Goal: Task Accomplishment & Management: Use online tool/utility

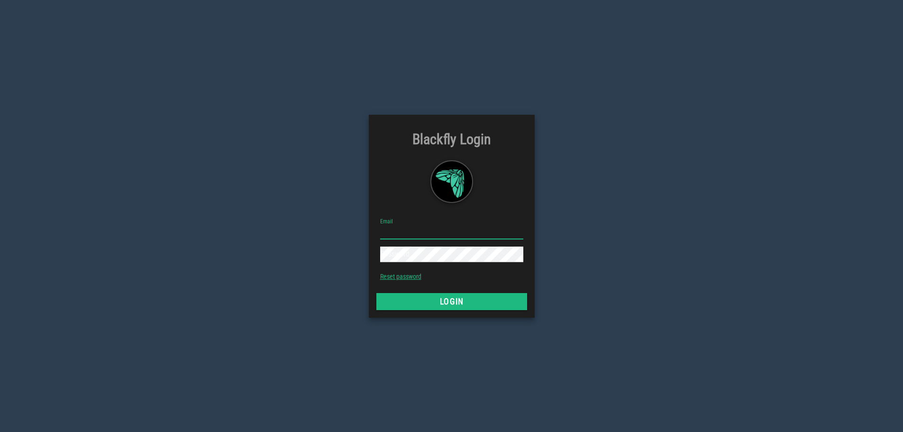
click at [446, 234] on input "Email" at bounding box center [451, 231] width 143 height 15
type input "[EMAIL_ADDRESS][DOMAIN_NAME]"
click at [377, 293] on button "Login" at bounding box center [452, 301] width 151 height 17
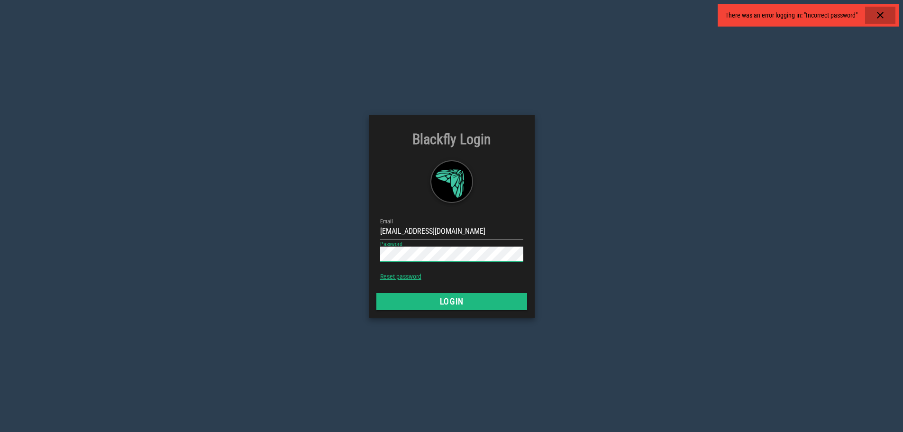
click at [884, 15] on icon "button" at bounding box center [880, 14] width 11 height 11
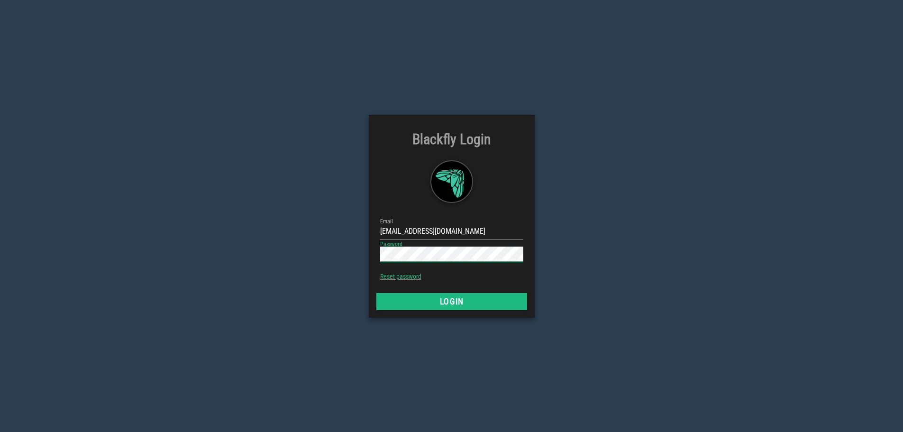
click at [377, 293] on button "Login" at bounding box center [452, 301] width 151 height 17
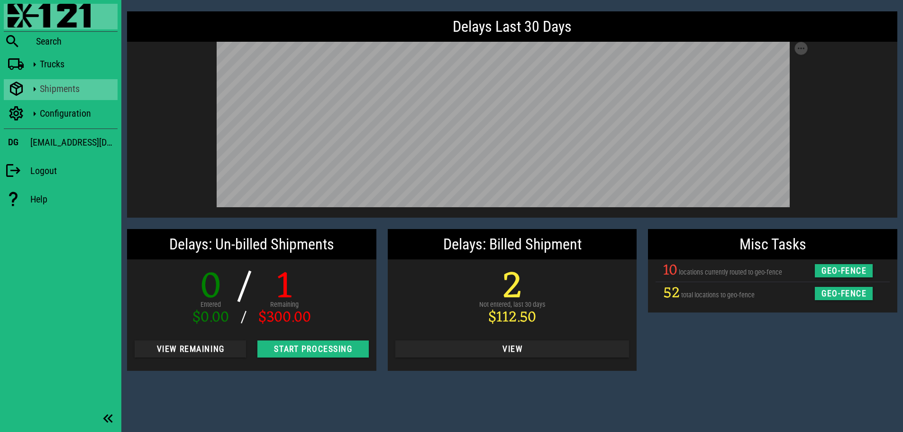
click at [78, 90] on div "Shipments" at bounding box center [77, 88] width 74 height 11
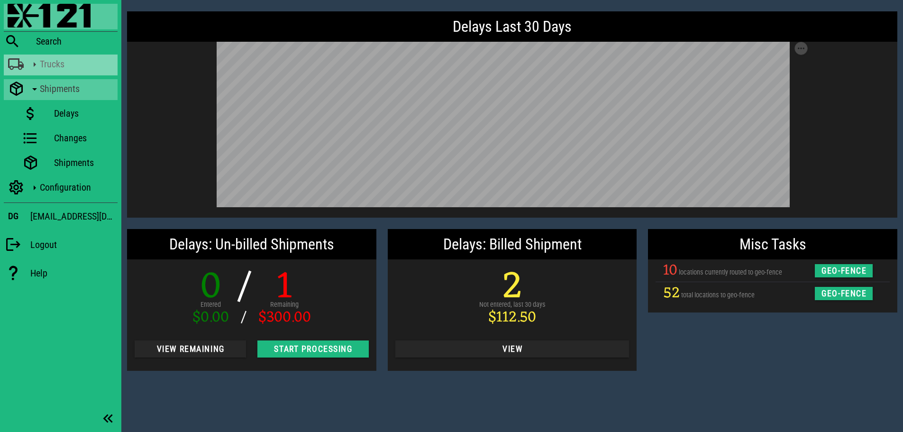
click at [60, 65] on div "Trucks" at bounding box center [77, 63] width 74 height 11
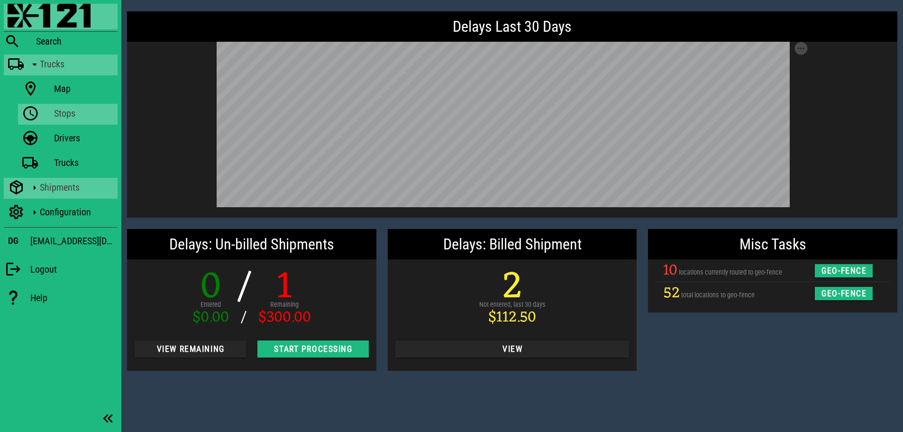
click at [67, 114] on div "Stops" at bounding box center [84, 113] width 60 height 11
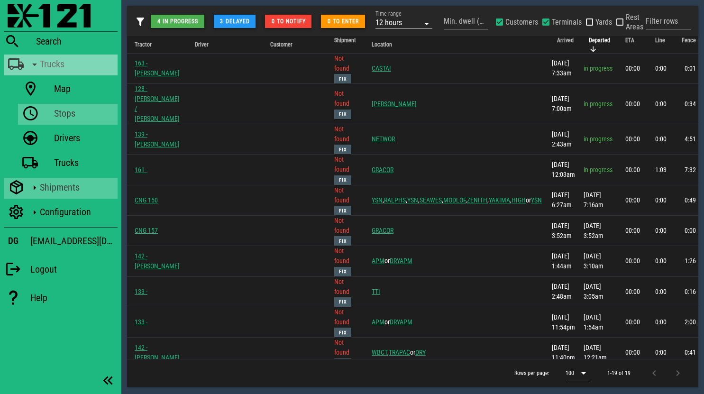
click at [34, 62] on icon at bounding box center [34, 64] width 12 height 12
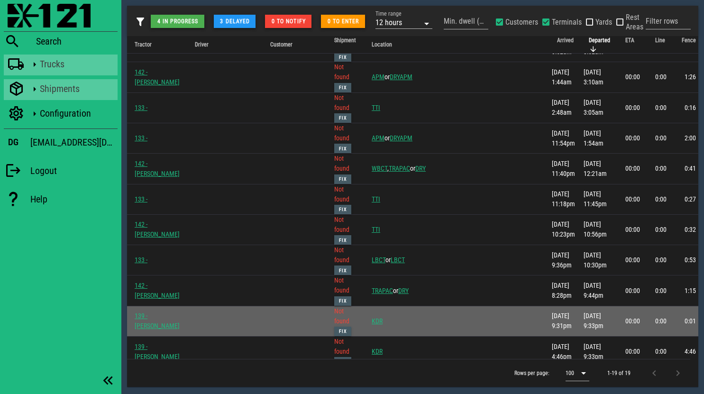
scroll to position [304, 0]
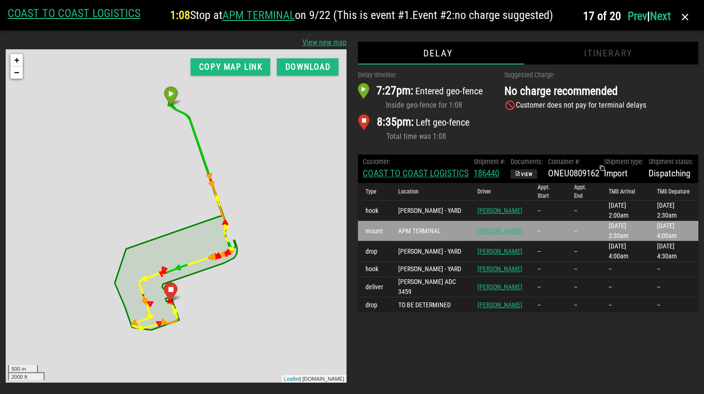
scroll to position [0, 0]
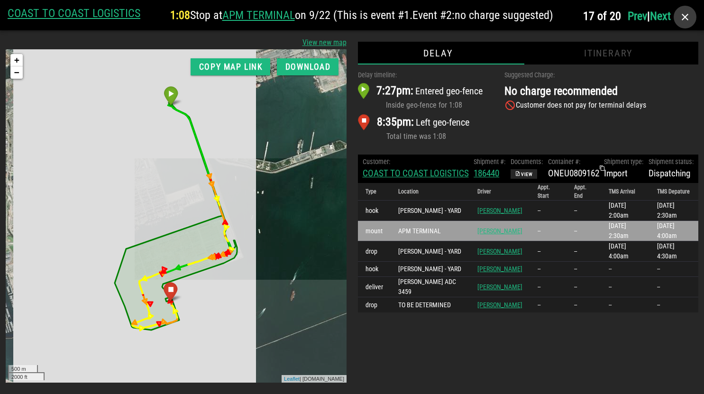
click at [687, 18] on icon "button" at bounding box center [685, 16] width 11 height 11
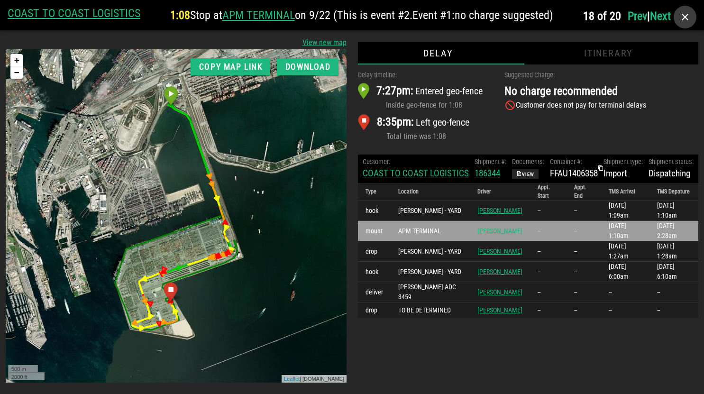
click at [680, 18] on icon "button" at bounding box center [685, 16] width 11 height 11
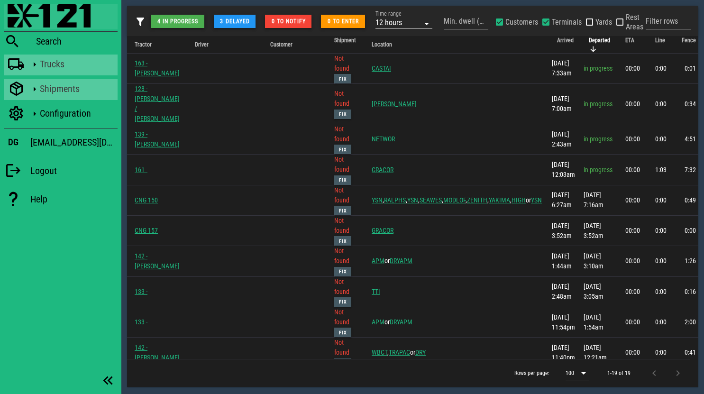
click at [64, 24] on img at bounding box center [49, 16] width 83 height 24
